Goal: Obtain resource: Obtain resource

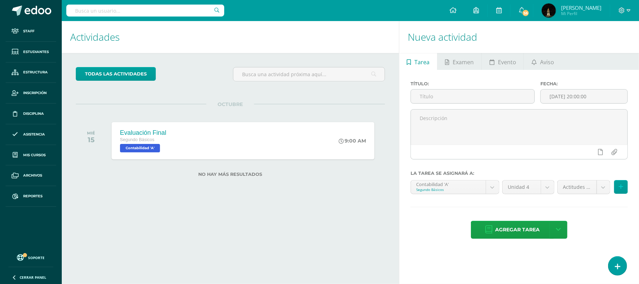
click at [113, 14] on input "text" at bounding box center [145, 11] width 158 height 12
type input "merida"
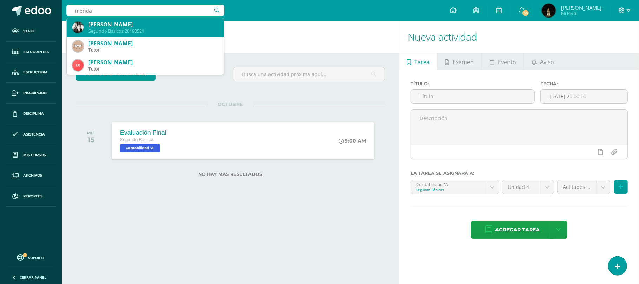
click at [134, 20] on div "Allison Anabeth Mérida Leonardo Segundo Básicos 20190521" at bounding box center [145, 27] width 146 height 19
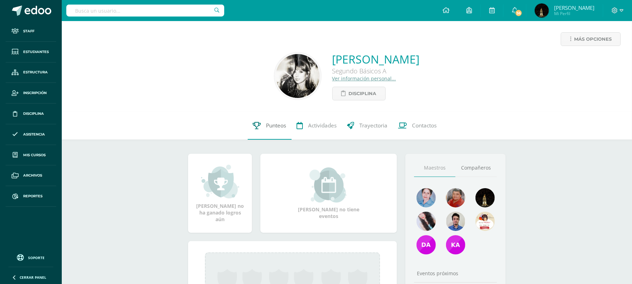
click at [275, 129] on span "Punteos" at bounding box center [276, 125] width 20 height 7
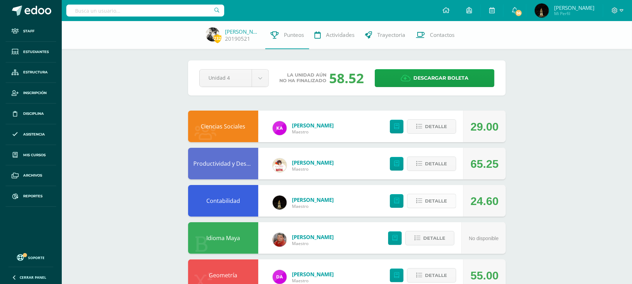
click at [419, 204] on button "Detalle" at bounding box center [431, 201] width 49 height 14
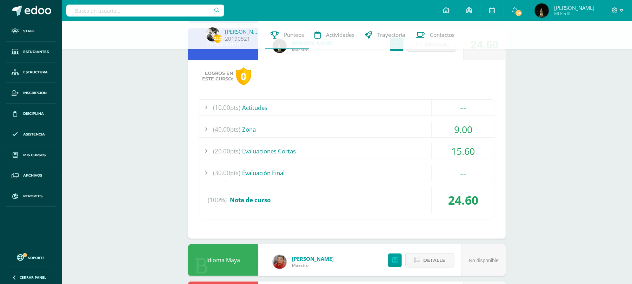
scroll to position [140, 0]
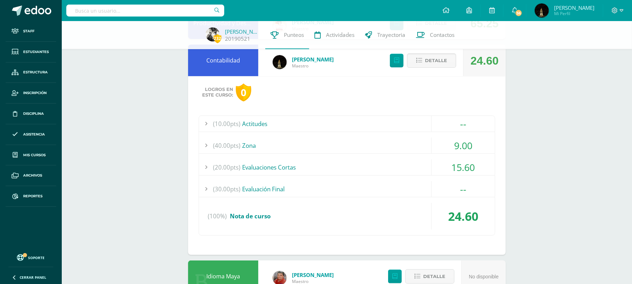
click at [383, 142] on div "(40.00pts) Zona" at bounding box center [347, 145] width 296 height 16
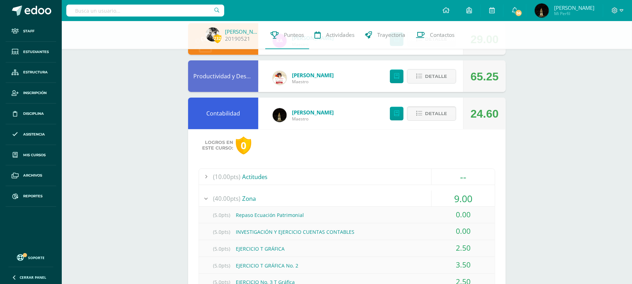
scroll to position [0, 0]
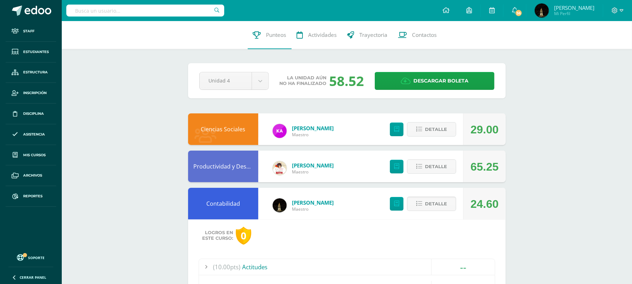
click at [152, 15] on input "text" at bounding box center [145, 11] width 158 height 12
type input "guzman r"
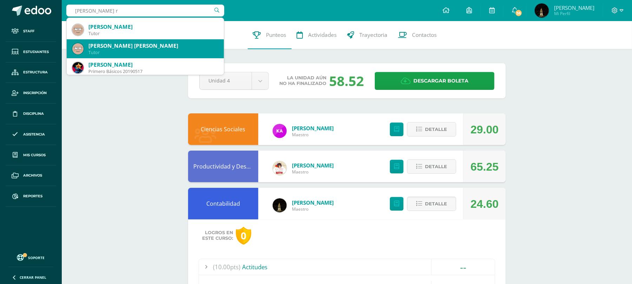
scroll to position [140, 0]
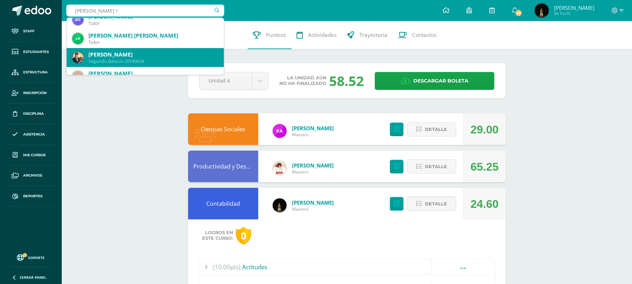
click at [164, 55] on div "André Sebastián Guzmán Ramírez" at bounding box center [153, 54] width 130 height 7
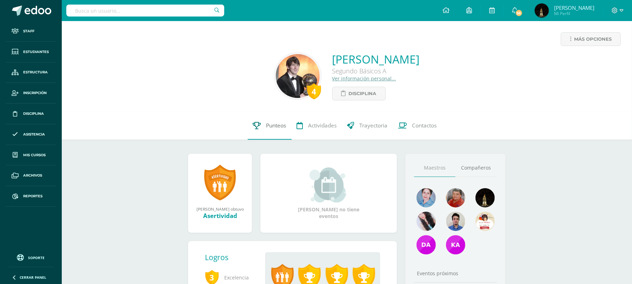
click at [274, 125] on span "Punteos" at bounding box center [276, 125] width 20 height 7
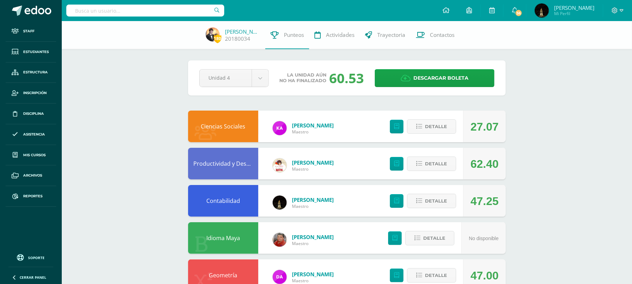
scroll to position [93, 0]
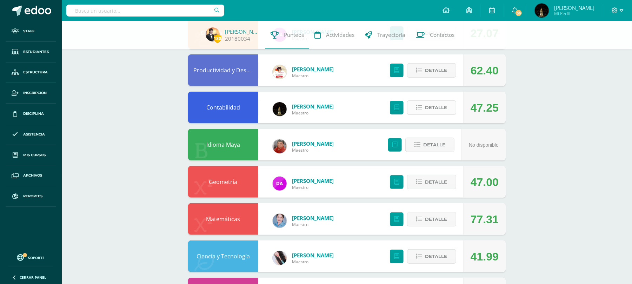
click at [419, 109] on icon at bounding box center [419, 108] width 6 height 6
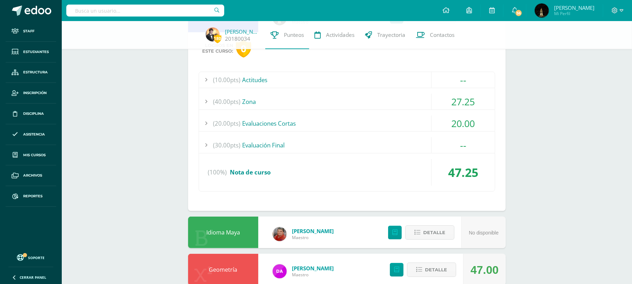
scroll to position [187, 0]
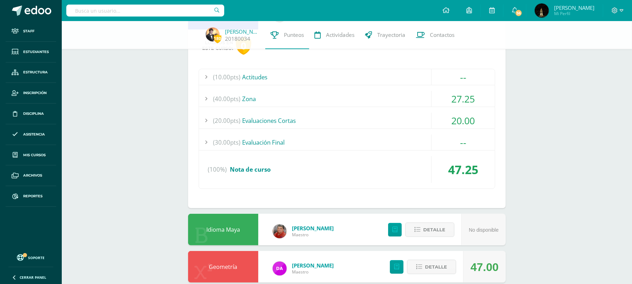
click at [407, 100] on div "(40.00pts) Zona" at bounding box center [347, 99] width 296 height 16
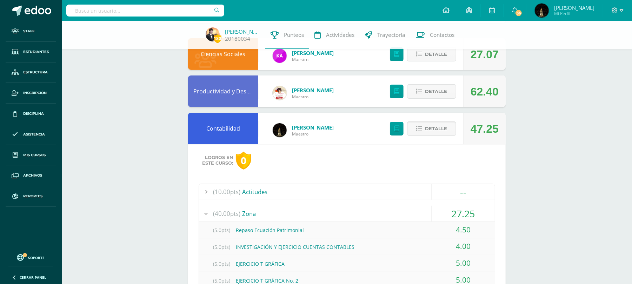
scroll to position [0, 0]
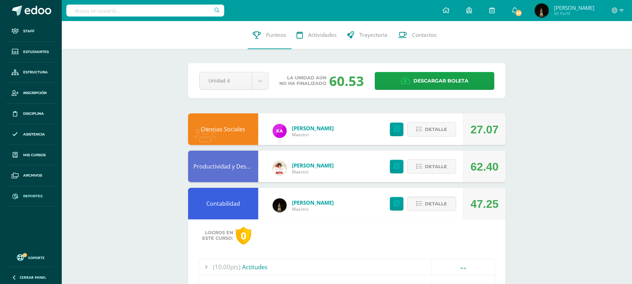
click at [38, 193] on link "Reportes" at bounding box center [31, 196] width 50 height 21
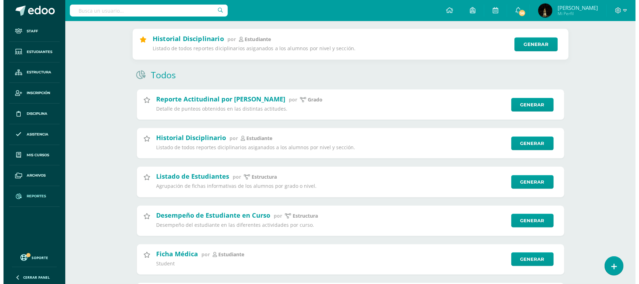
scroll to position [327, 0]
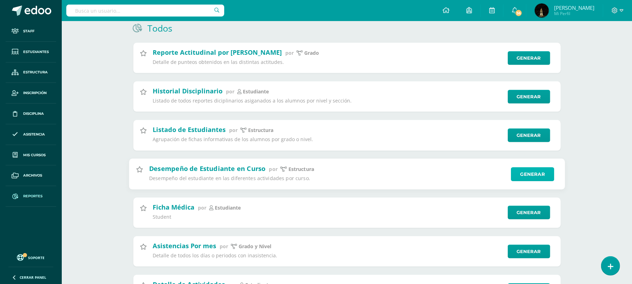
click at [524, 179] on link "Generar" at bounding box center [532, 174] width 43 height 14
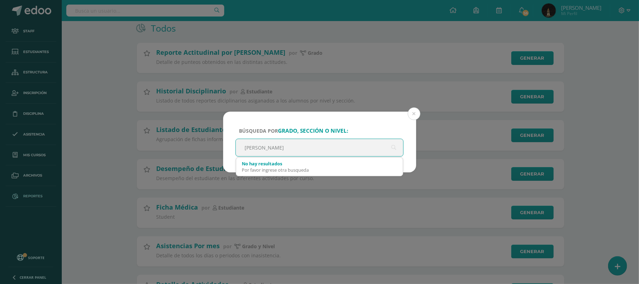
type input "segundo basic"
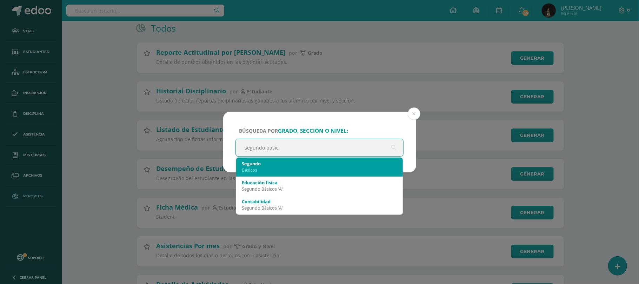
click at [287, 174] on div "Segundo Básicos" at bounding box center [320, 166] width 156 height 18
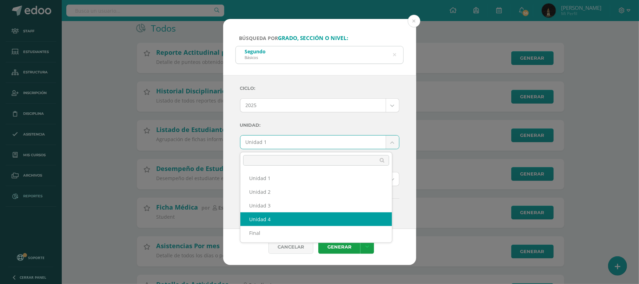
select select "Unidad 4"
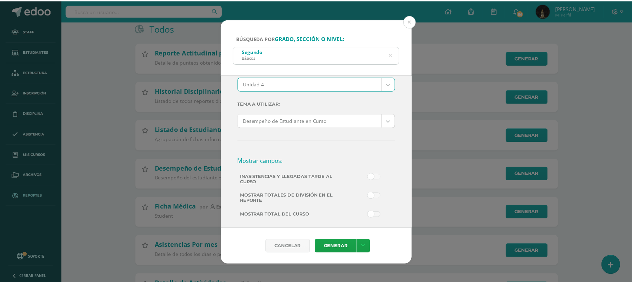
scroll to position [61, 0]
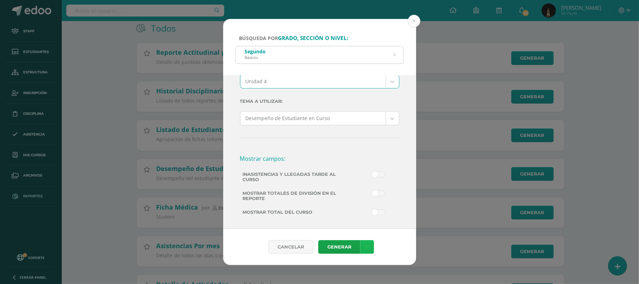
click at [368, 244] on icon at bounding box center [367, 247] width 4 height 6
click at [377, 212] on link "Descargar como PDF" at bounding box center [367, 212] width 75 height 11
click at [414, 17] on button at bounding box center [413, 21] width 13 height 13
